Goal: Transaction & Acquisition: Book appointment/travel/reservation

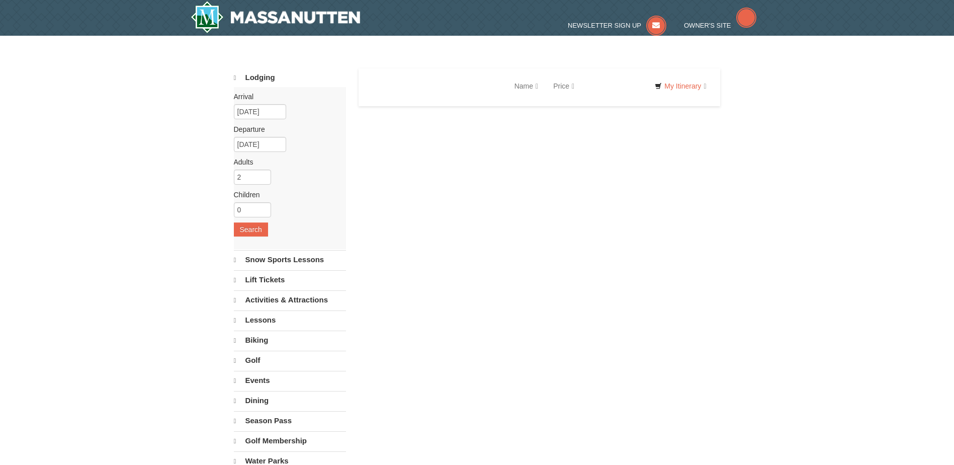
select select "10"
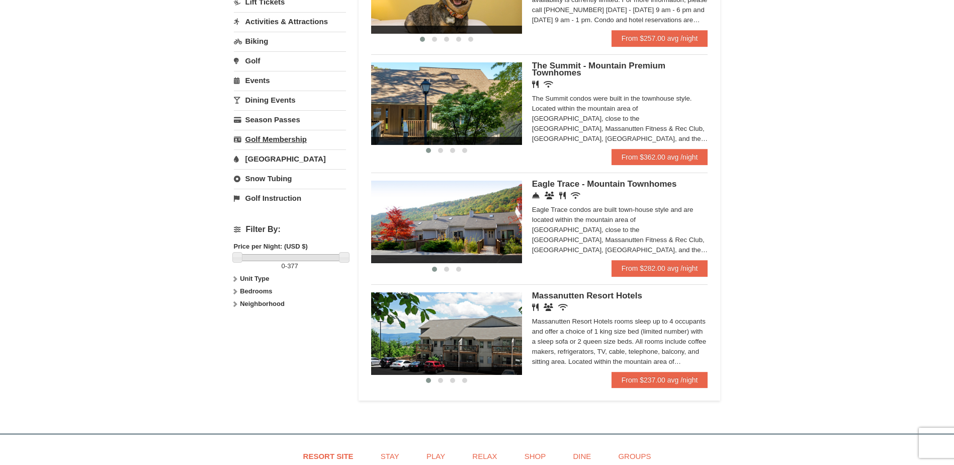
scroll to position [302, 0]
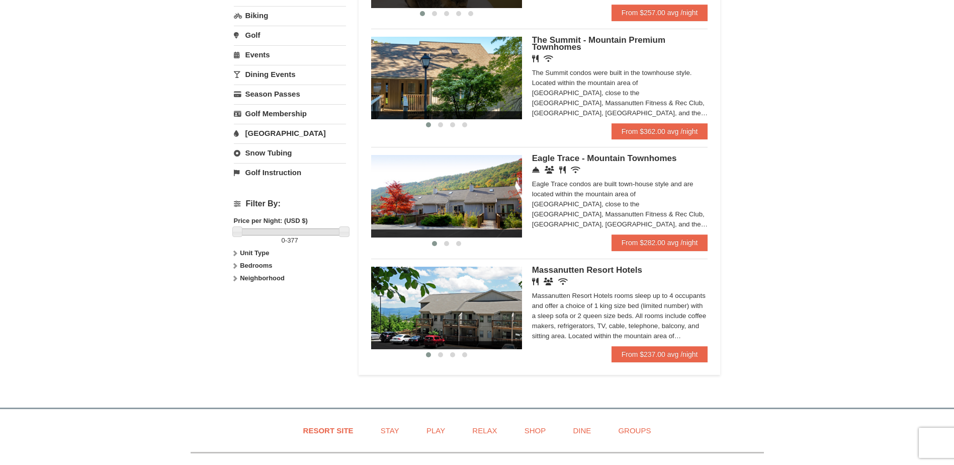
click at [264, 153] on link "Snow Tubing" at bounding box center [290, 152] width 112 height 19
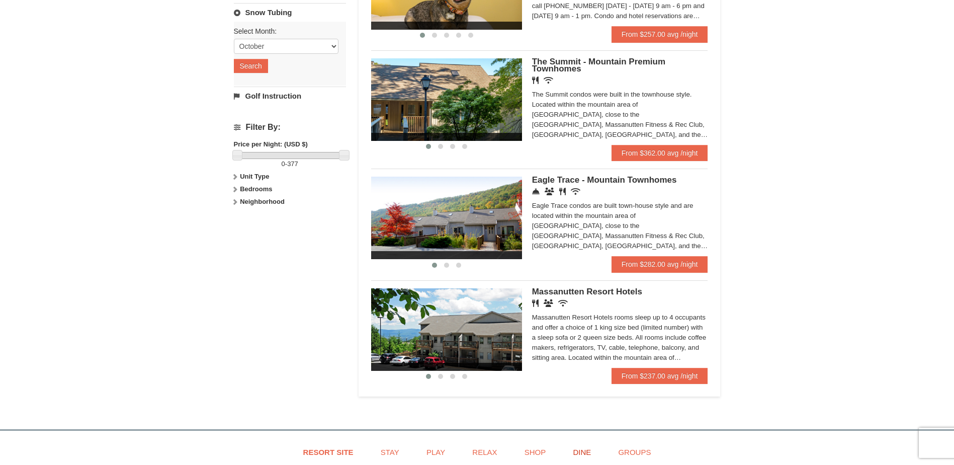
scroll to position [391, 0]
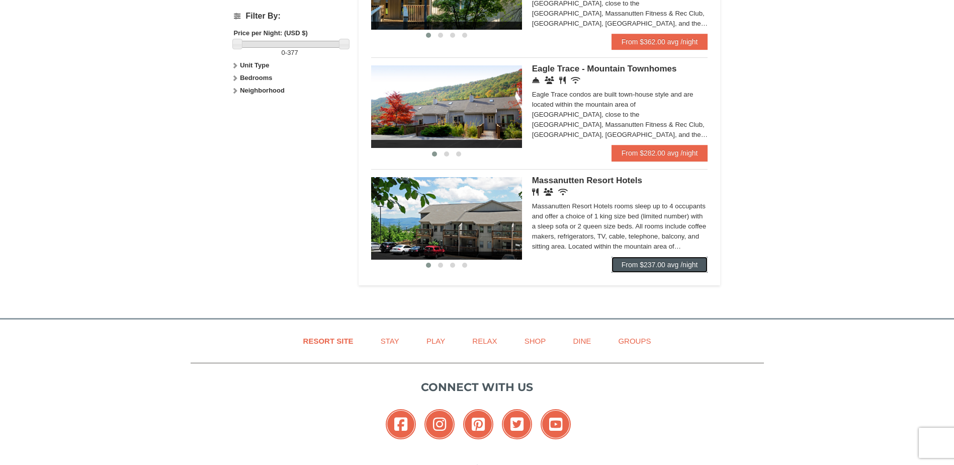
click at [693, 266] on link "From $237.00 avg /night" at bounding box center [659, 264] width 97 height 16
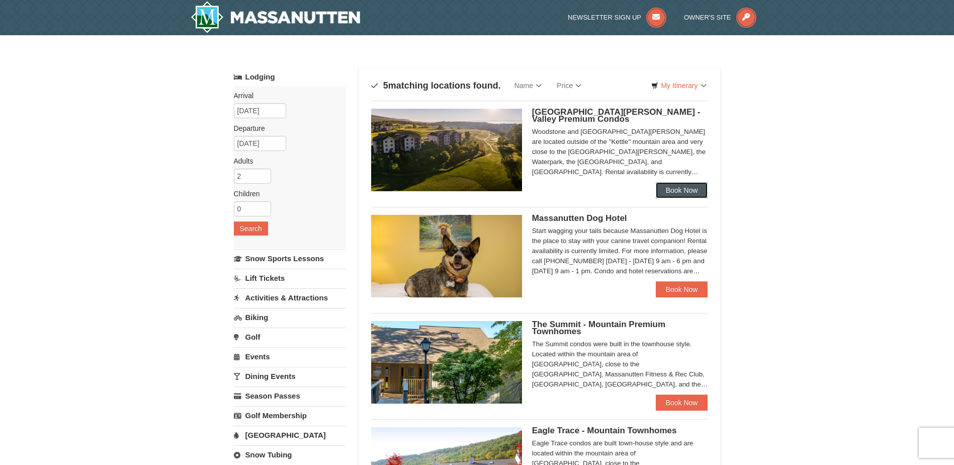
click at [684, 192] on link "Book Now" at bounding box center [682, 190] width 52 height 16
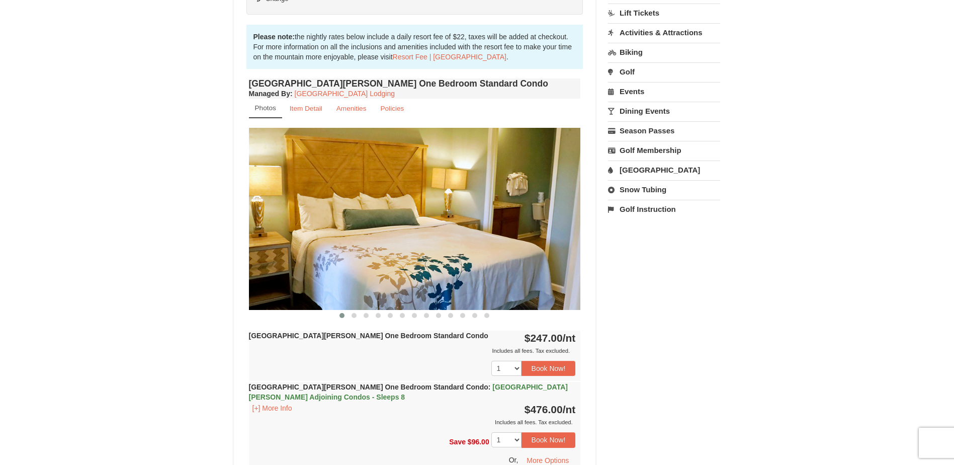
scroll to position [302, 0]
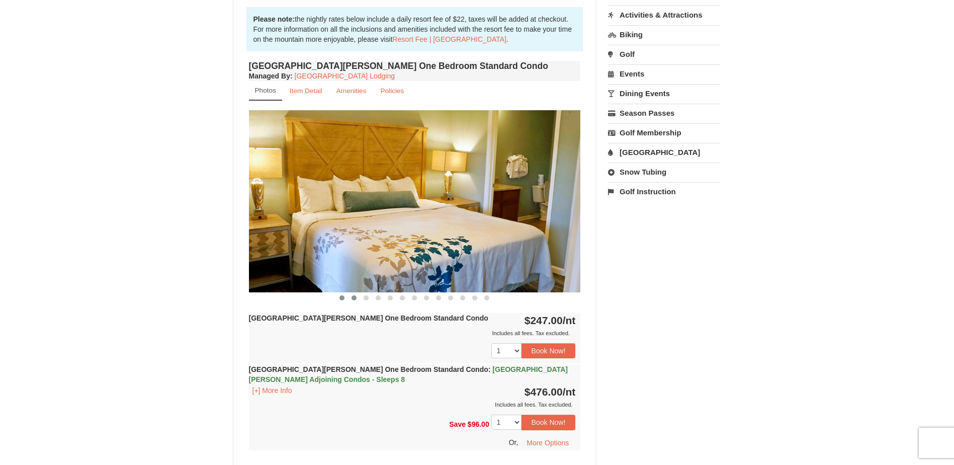
click at [354, 299] on span at bounding box center [353, 297] width 5 height 5
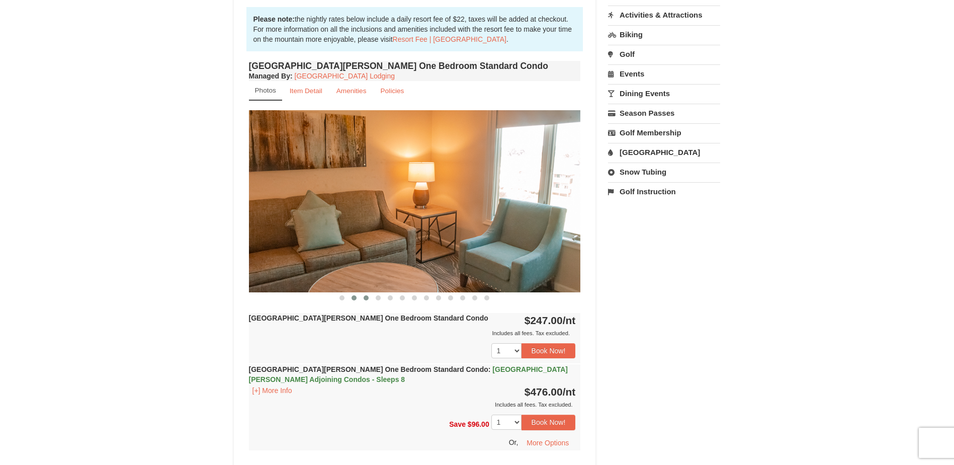
click at [370, 298] on button at bounding box center [366, 298] width 12 height 10
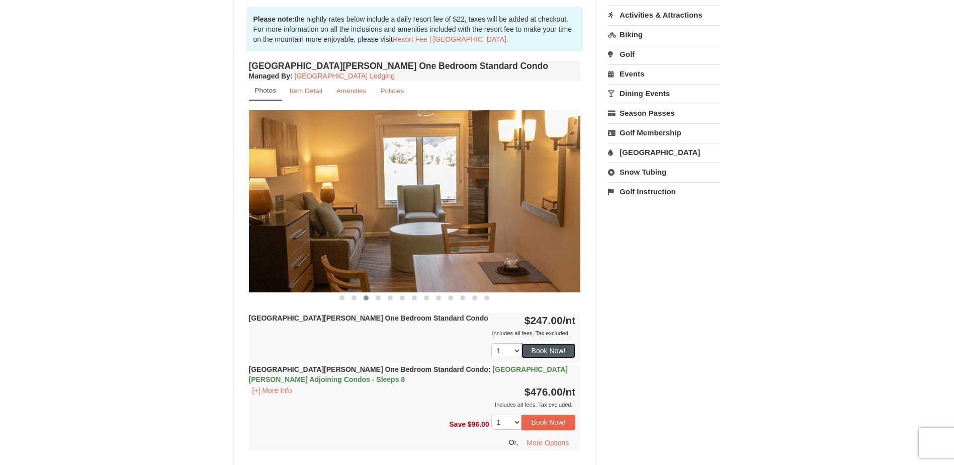
click at [563, 350] on button "Book Now!" at bounding box center [548, 350] width 54 height 15
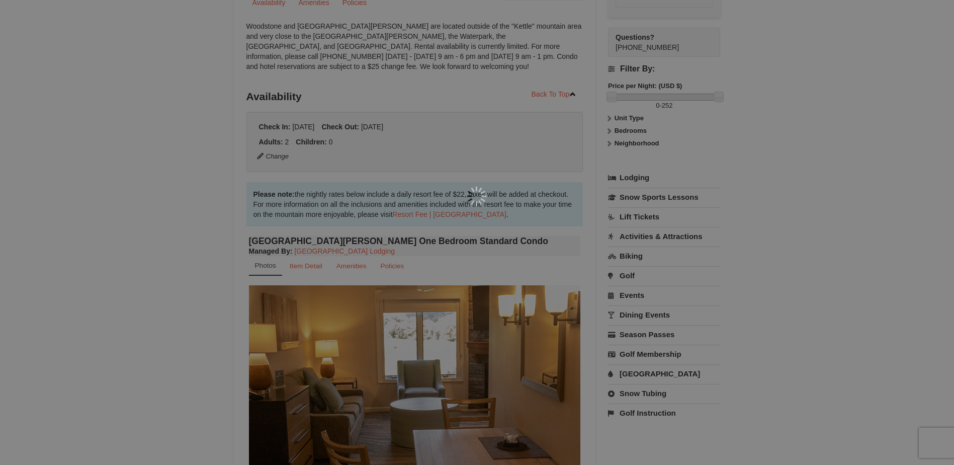
scroll to position [98, 0]
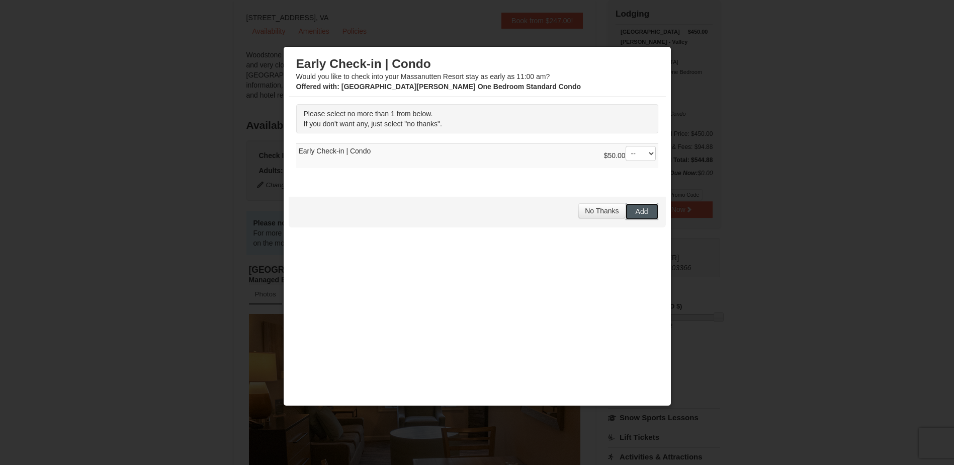
click at [640, 213] on span "Add" at bounding box center [641, 211] width 13 height 8
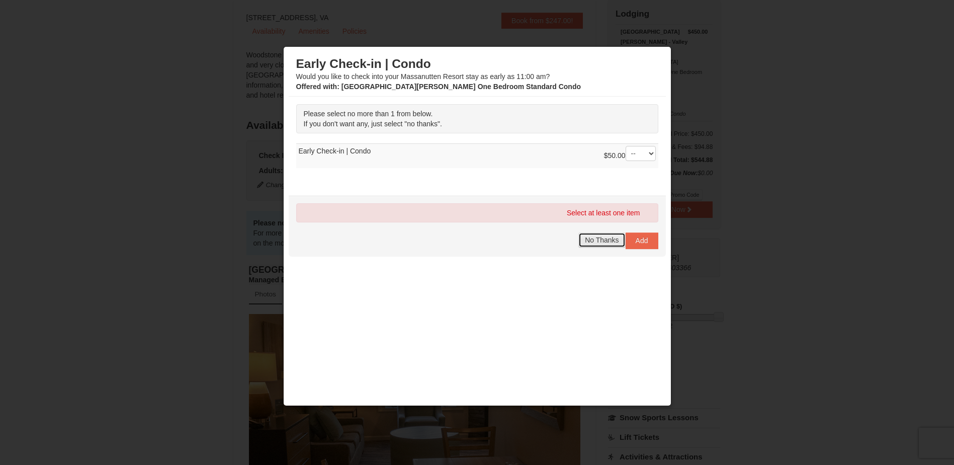
click at [602, 240] on span "No Thanks" at bounding box center [602, 240] width 34 height 8
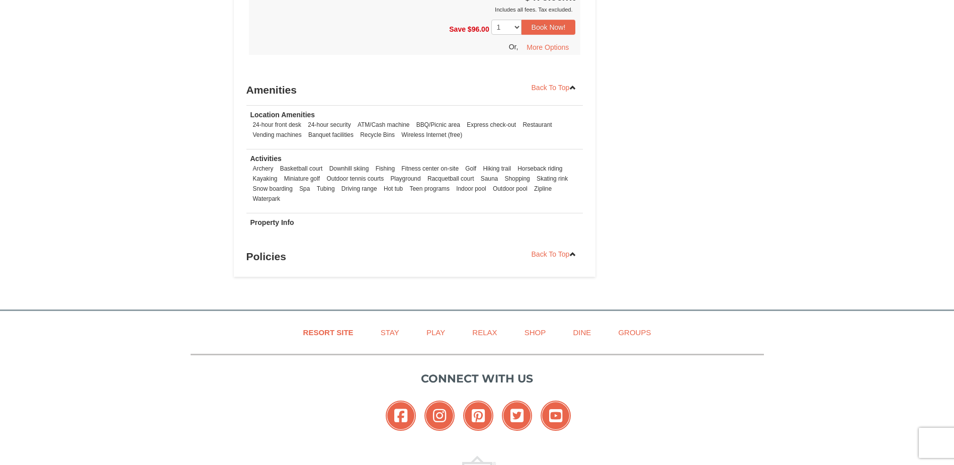
scroll to position [1205, 0]
